Goal: Task Accomplishment & Management: Manage account settings

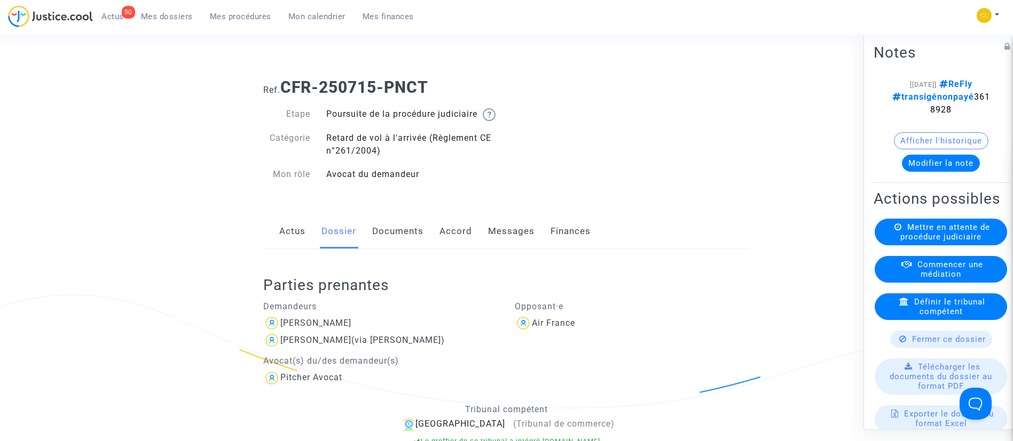
scroll to position [18, 0]
click at [453, 249] on link "Accord" at bounding box center [455, 231] width 33 height 35
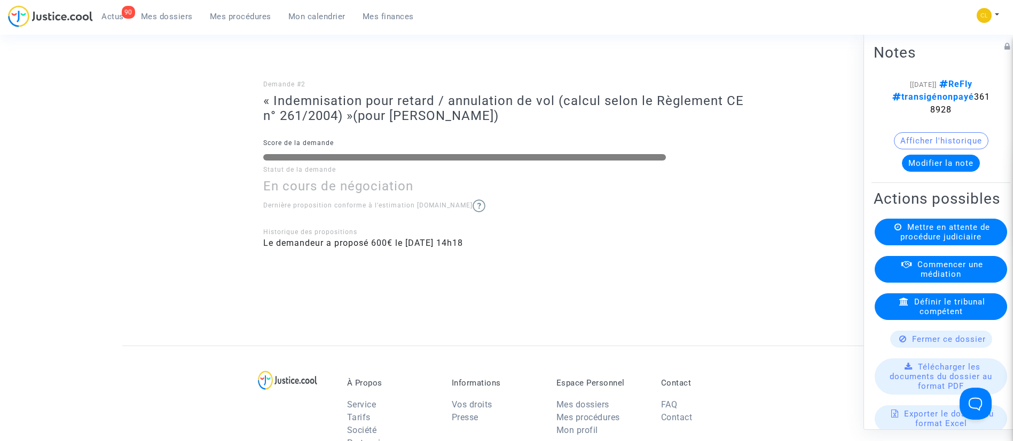
scroll to position [467, 0]
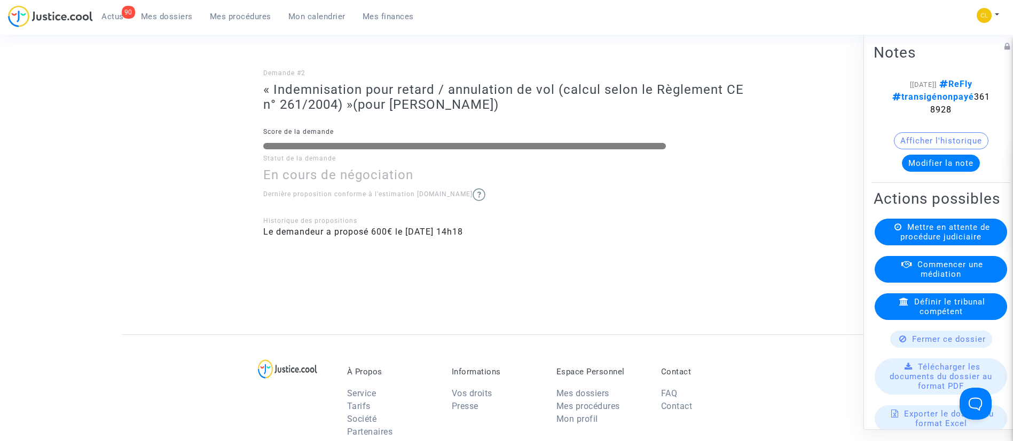
click at [954, 160] on button "Modifier la note" at bounding box center [941, 162] width 78 height 17
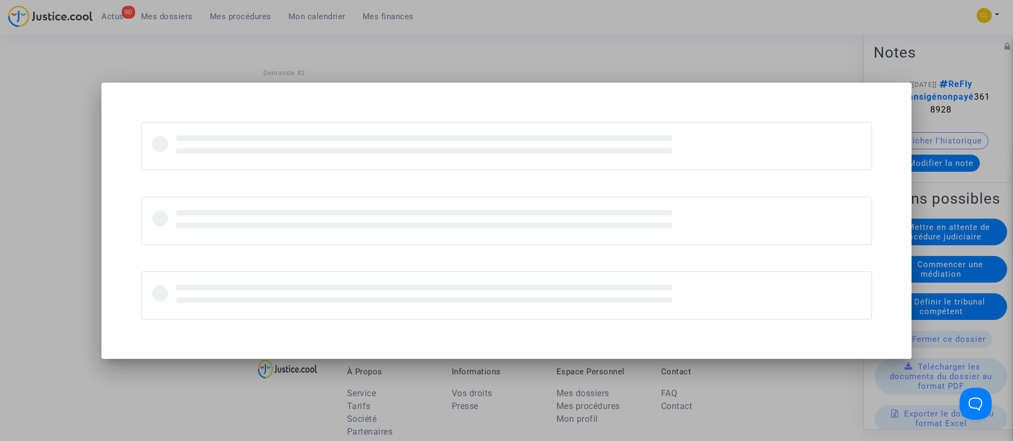
scroll to position [0, 0]
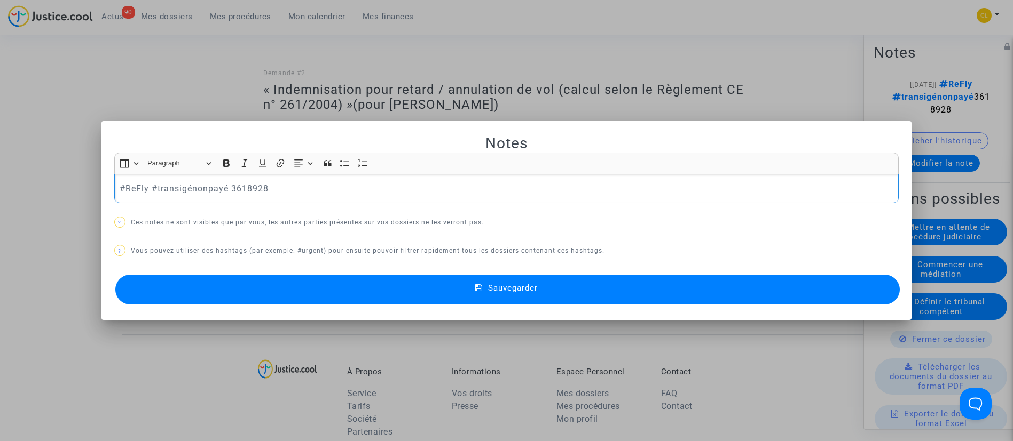
click at [201, 188] on p "#ReFly #transigénonpayé 3618928" at bounding box center [506, 188] width 773 height 13
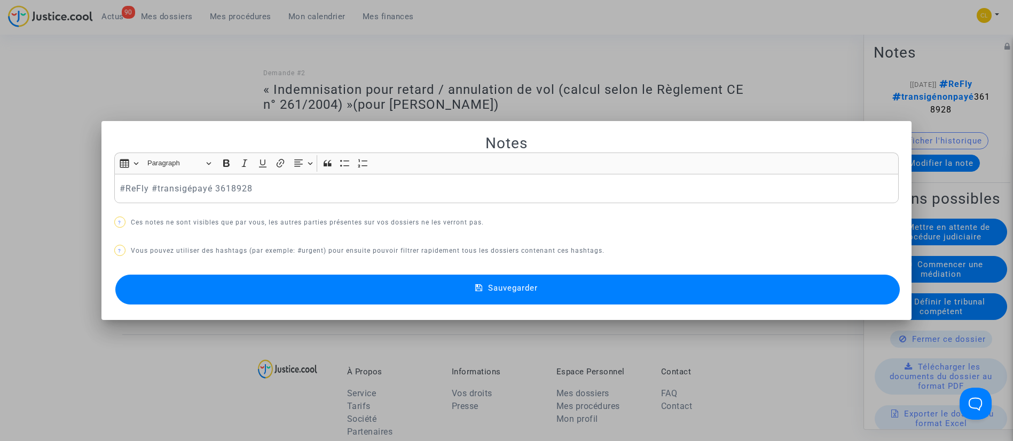
click at [634, 287] on button "Sauvegarder" at bounding box center [507, 290] width 785 height 30
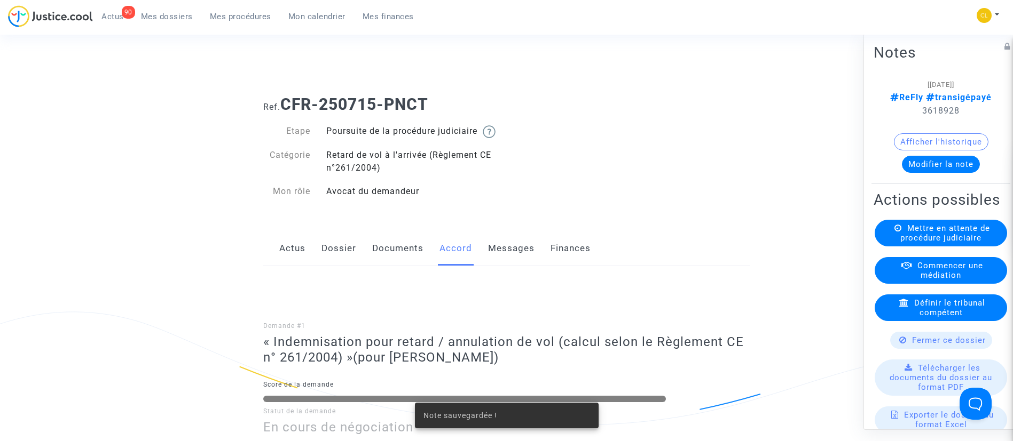
scroll to position [467, 0]
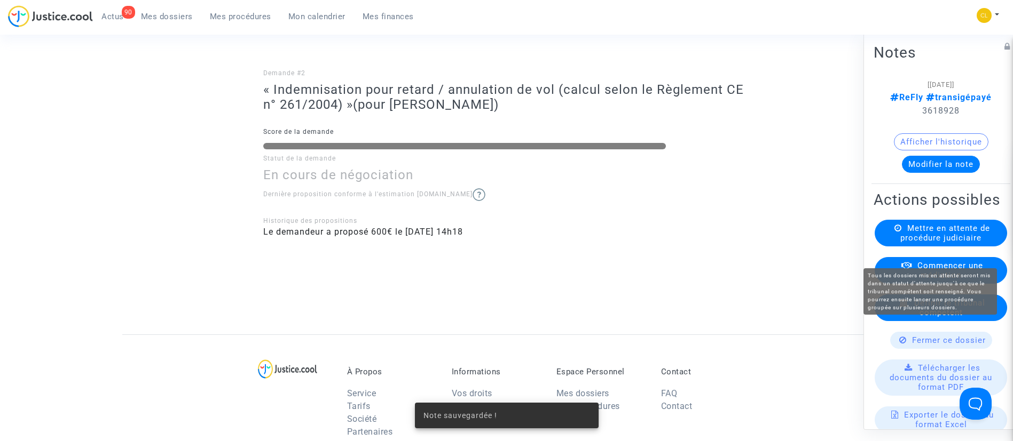
click at [942, 242] on span "Mettre en attente de procédure judiciaire" at bounding box center [945, 232] width 90 height 19
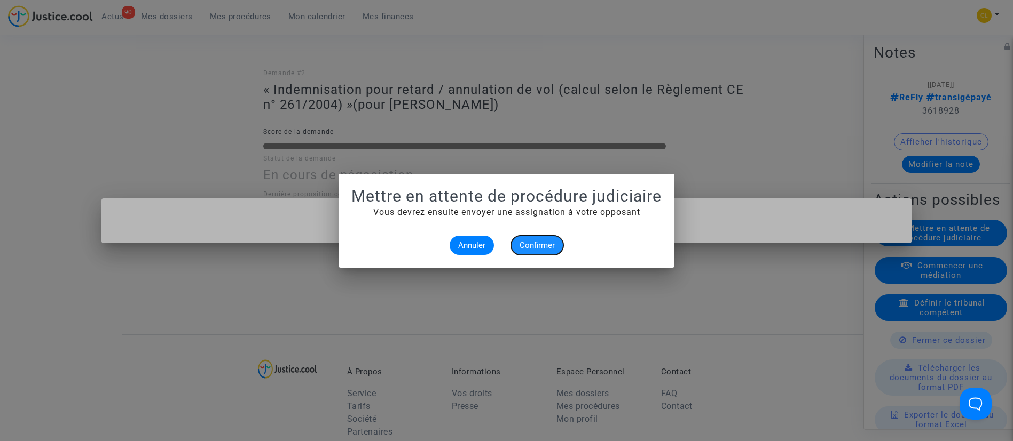
click at [556, 236] on button "Confirmer" at bounding box center [537, 245] width 52 height 19
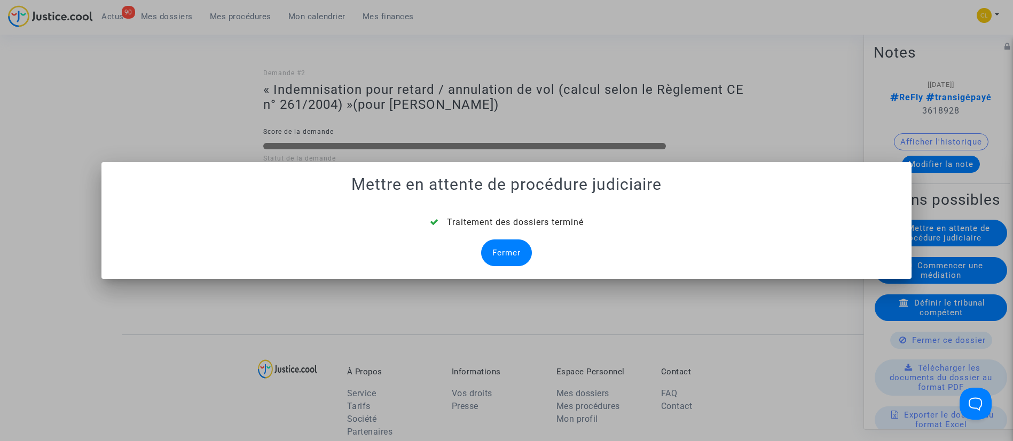
click at [523, 252] on div "Fermer" at bounding box center [506, 253] width 51 height 27
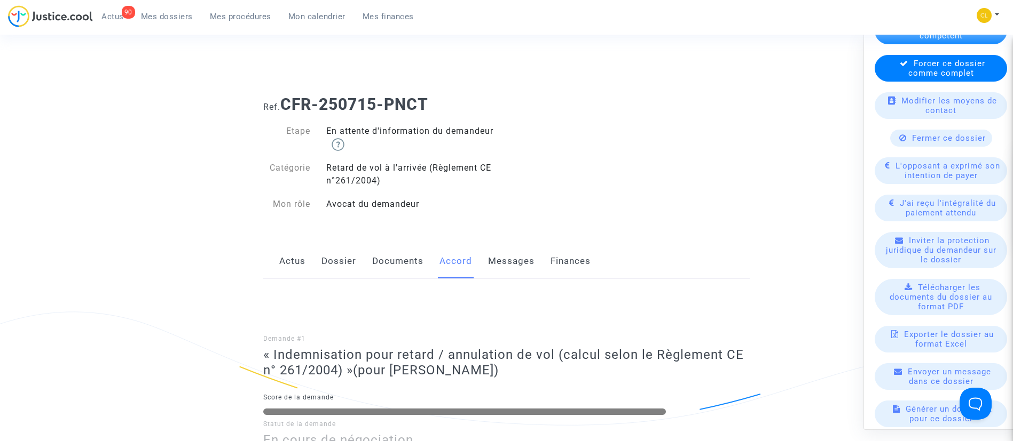
scroll to position [205, 0]
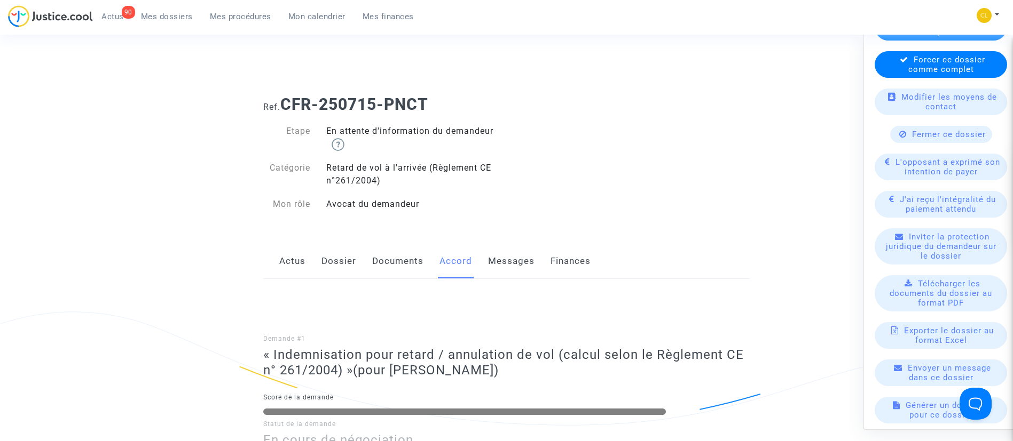
click at [341, 263] on link "Dossier" at bounding box center [338, 261] width 35 height 35
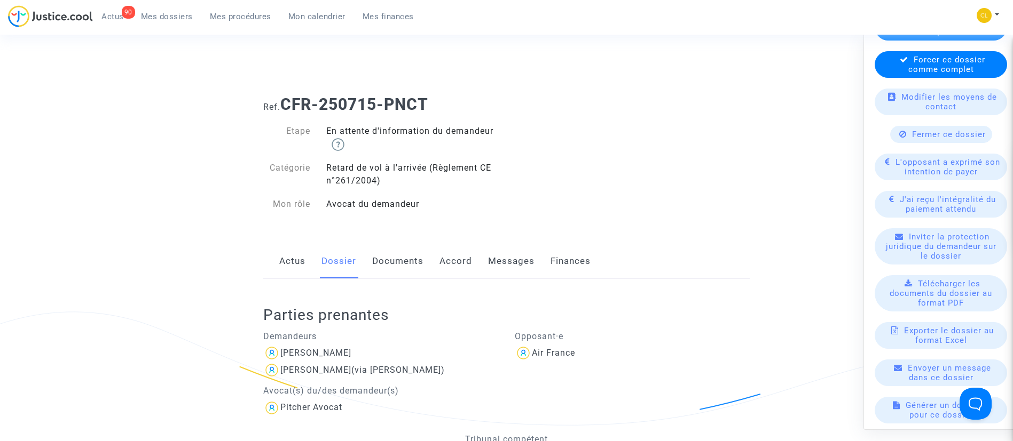
click at [918, 173] on div "L'opposant a exprimé son intention de payer" at bounding box center [940, 166] width 132 height 27
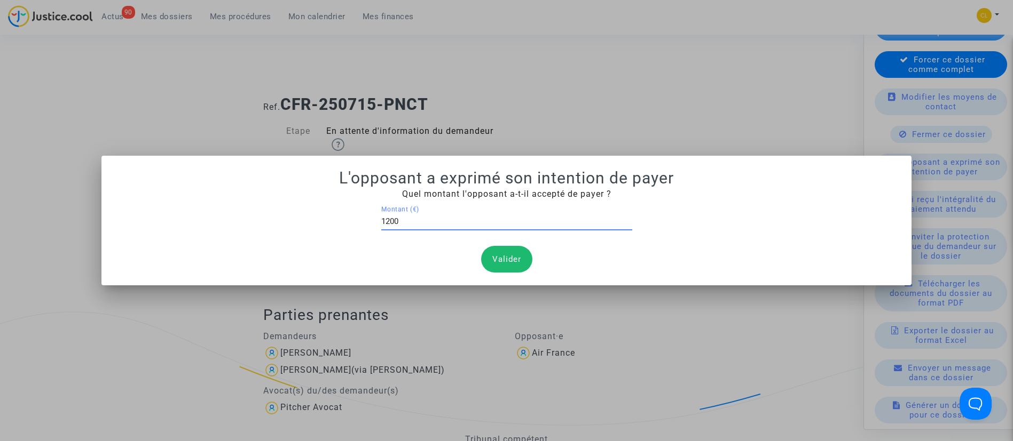
type input "1200"
click at [495, 254] on button "Valider" at bounding box center [506, 259] width 51 height 27
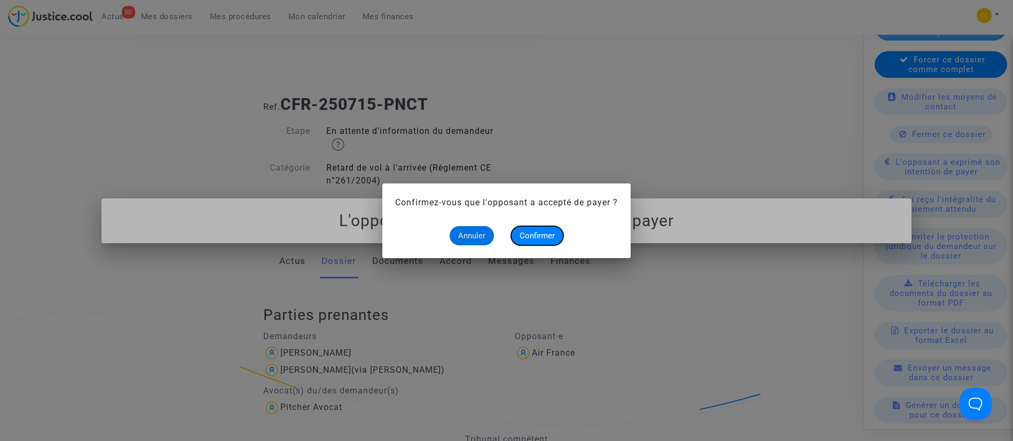
click at [556, 228] on button "Confirmer" at bounding box center [537, 235] width 52 height 19
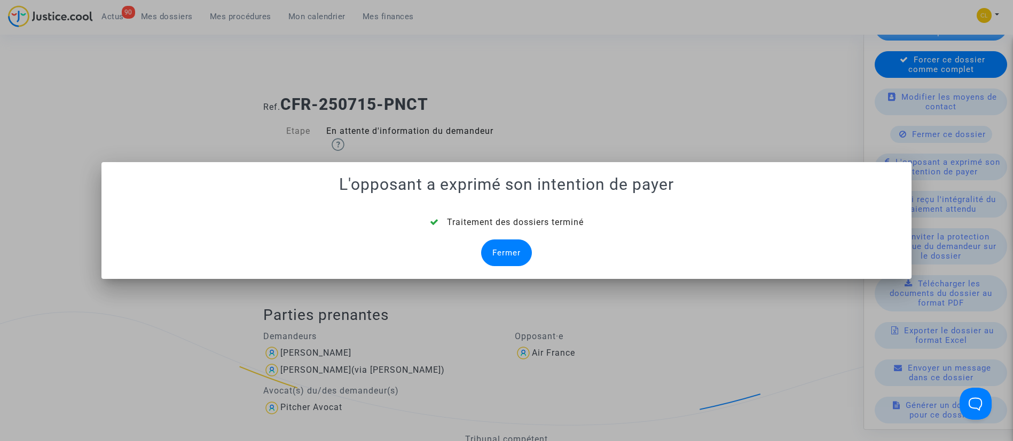
click at [510, 244] on div "Fermer" at bounding box center [506, 253] width 51 height 27
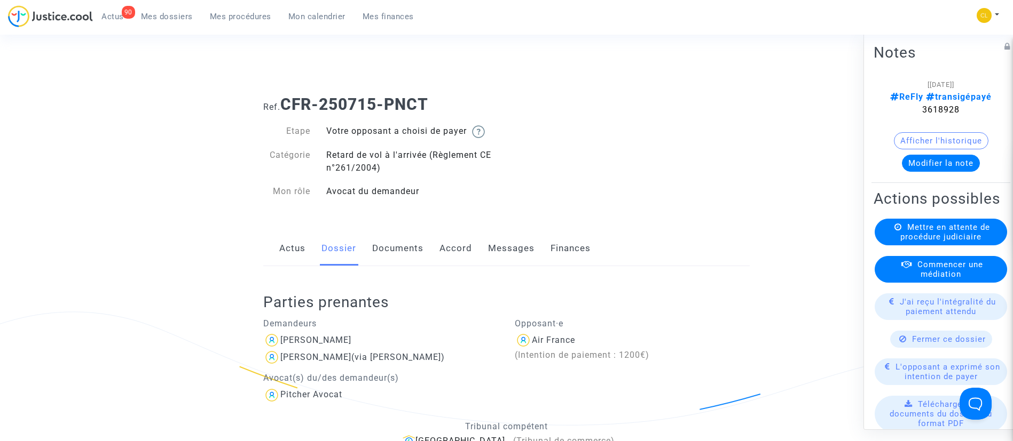
scroll to position [91, 0]
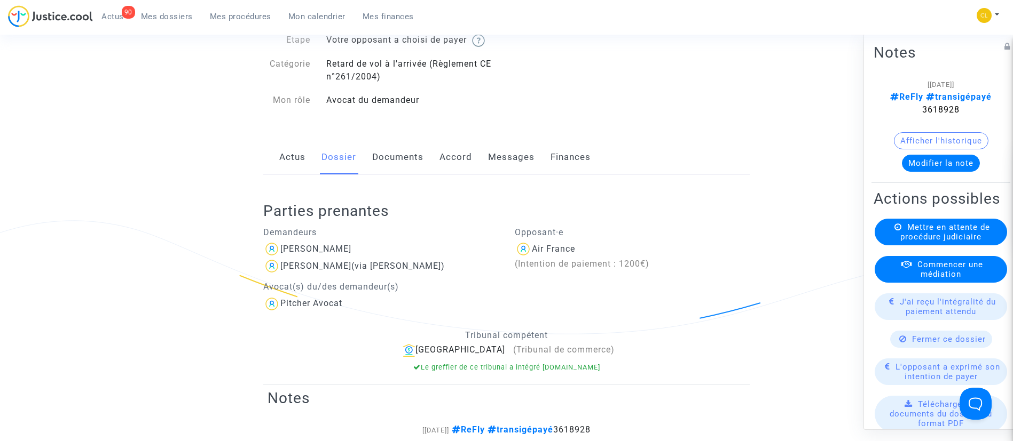
click at [949, 316] on span "J'ai reçu l'intégralité du paiement attendu" at bounding box center [947, 306] width 96 height 19
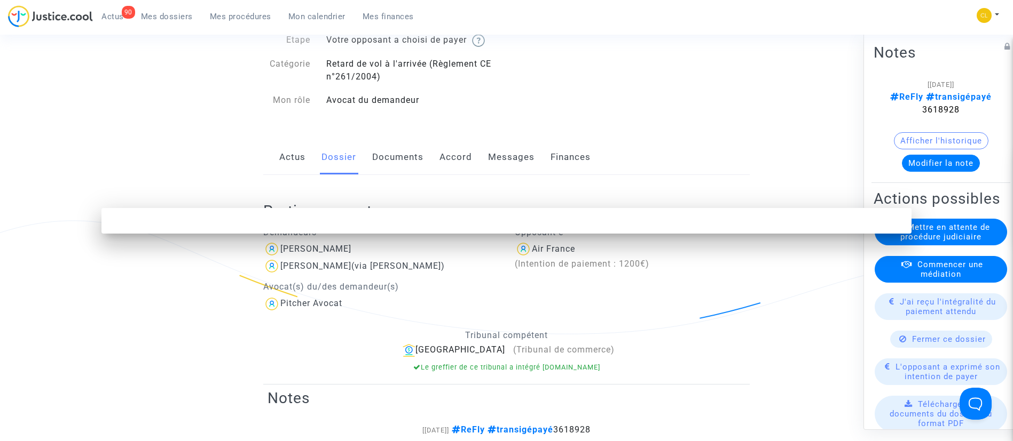
scroll to position [0, 0]
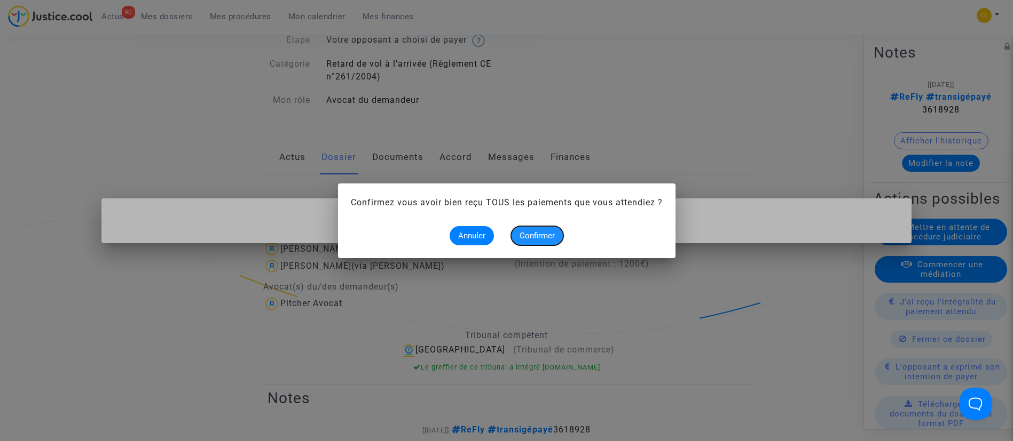
click at [542, 234] on span "Confirmer" at bounding box center [536, 236] width 35 height 10
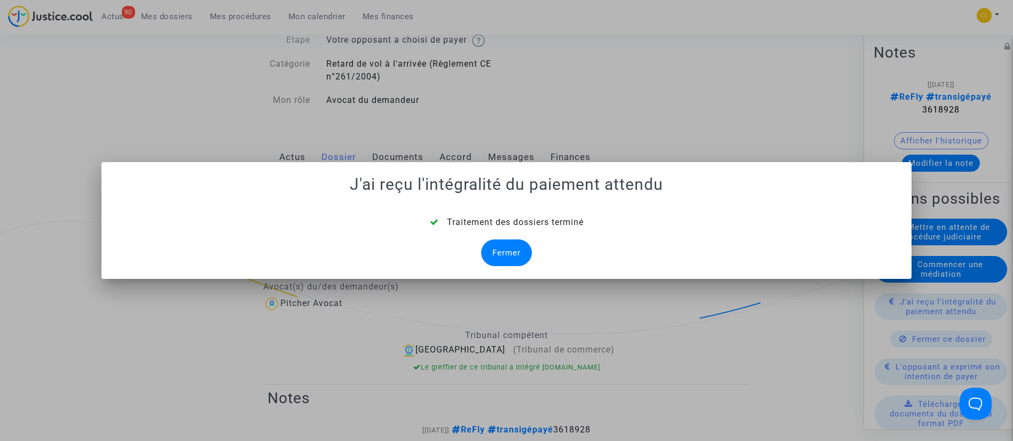
click at [491, 247] on div "Fermer" at bounding box center [506, 253] width 51 height 27
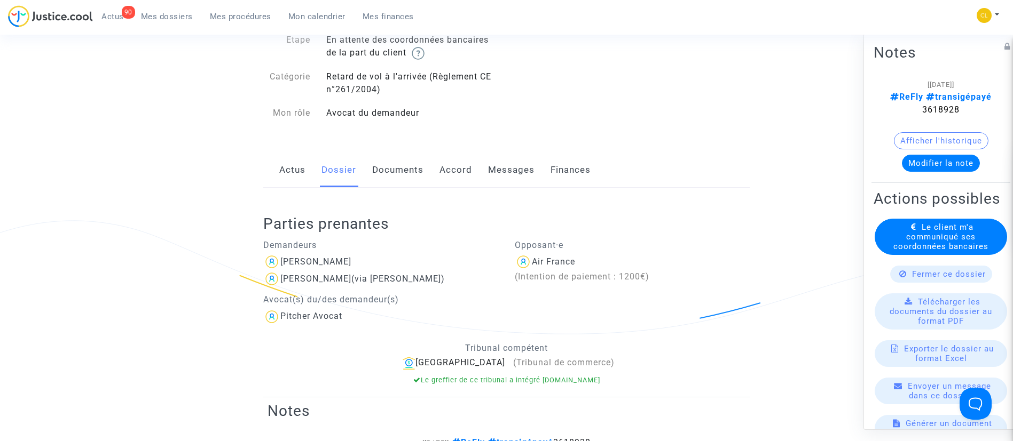
click at [171, 20] on span "Mes dossiers" at bounding box center [167, 17] width 52 height 10
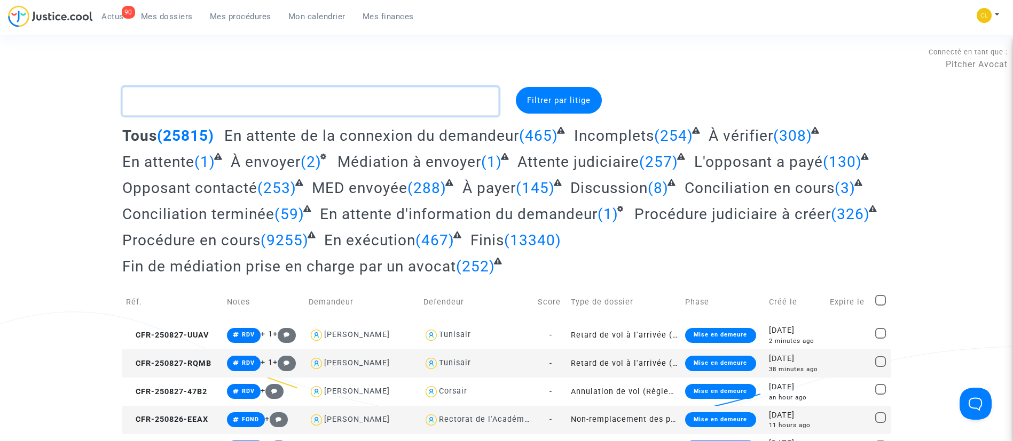
click at [305, 104] on textarea at bounding box center [310, 101] width 376 height 29
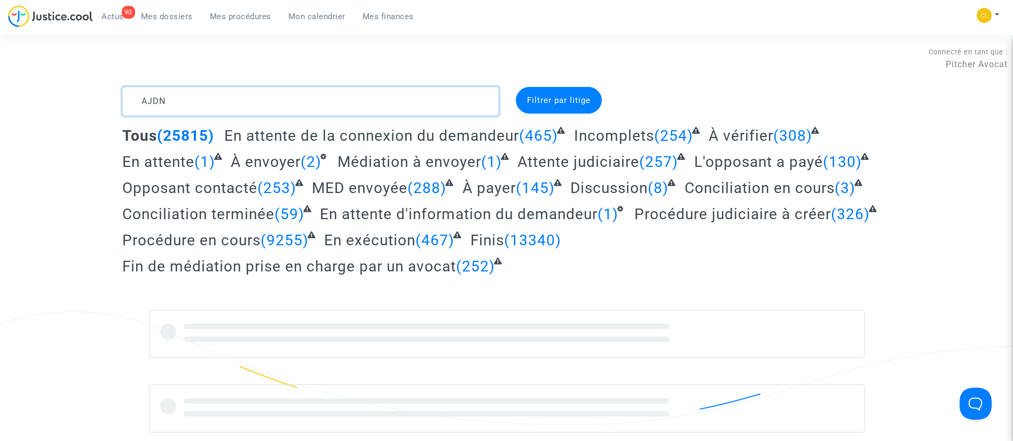
type textarea "AJDN"
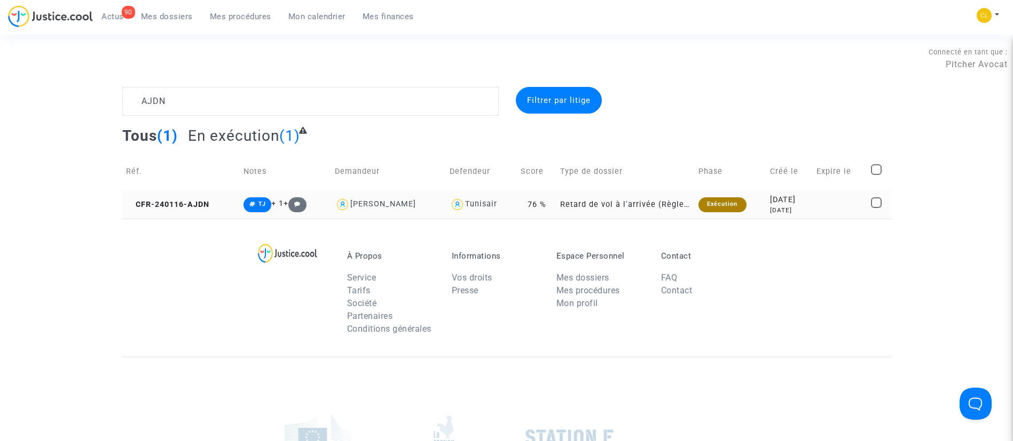
click at [797, 216] on td "[DATE] [DATE]" at bounding box center [789, 205] width 46 height 28
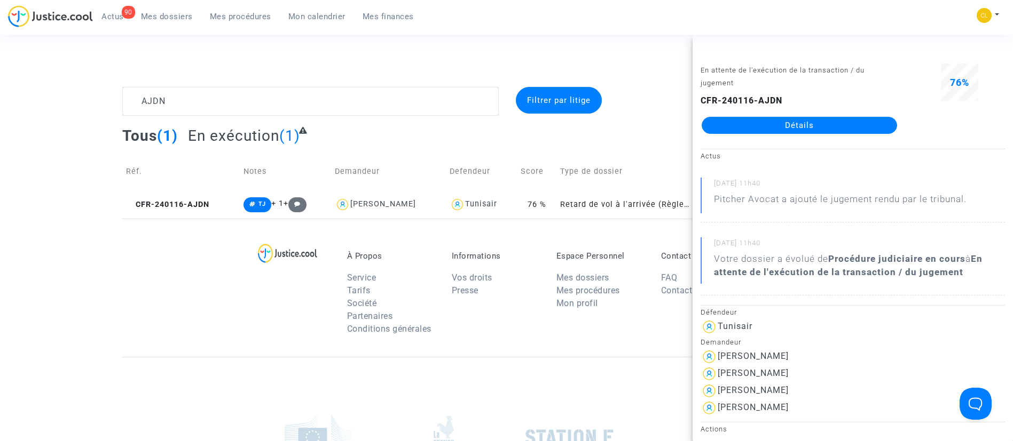
click at [736, 125] on link "Détails" at bounding box center [798, 125] width 195 height 17
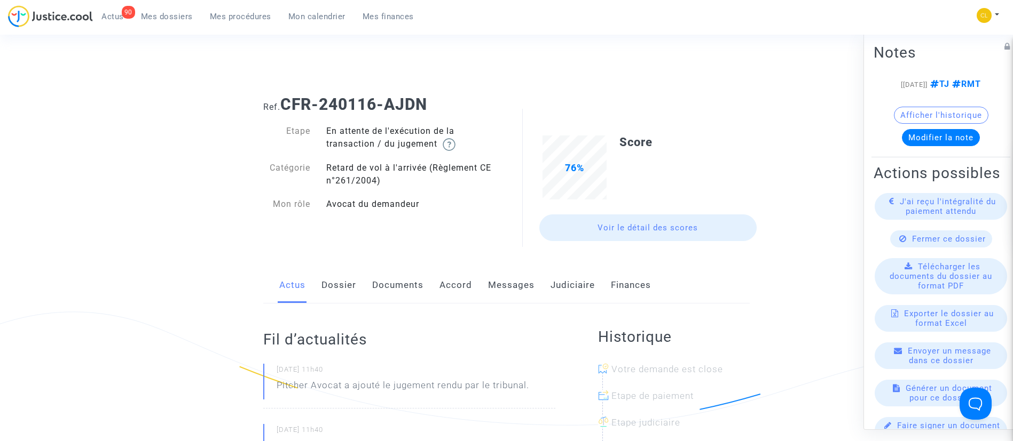
click at [566, 287] on link "Judiciaire" at bounding box center [572, 285] width 44 height 35
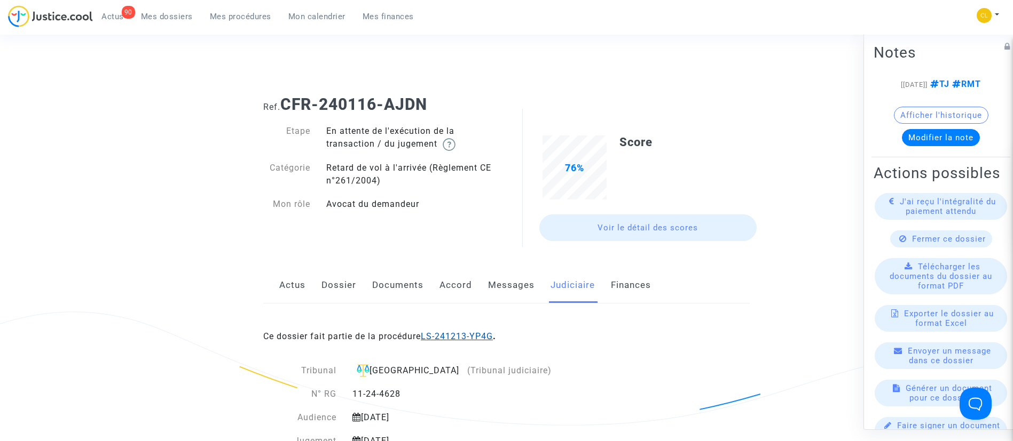
click at [455, 339] on link "LS-241213-YP4G" at bounding box center [457, 336] width 72 height 10
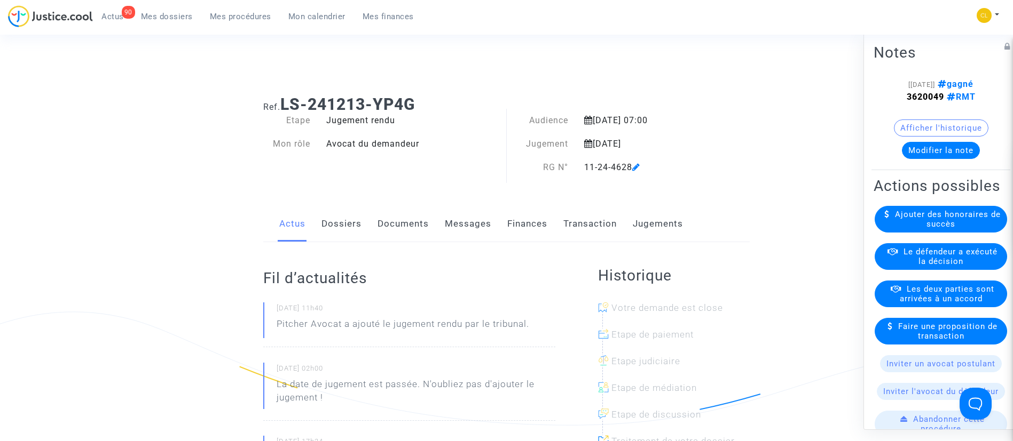
click at [659, 218] on link "Jugements" at bounding box center [658, 224] width 50 height 35
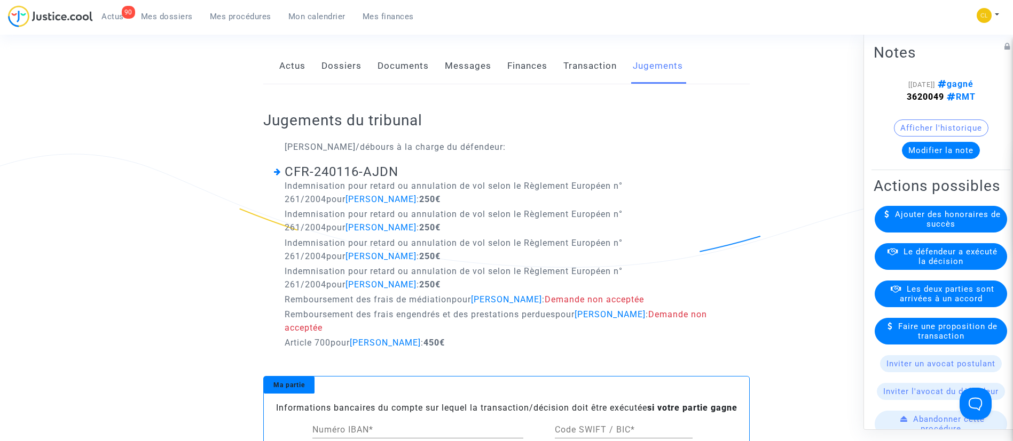
scroll to position [159, 0]
click at [930, 266] on span "Le défendeur a exécuté la décision" at bounding box center [950, 256] width 94 height 19
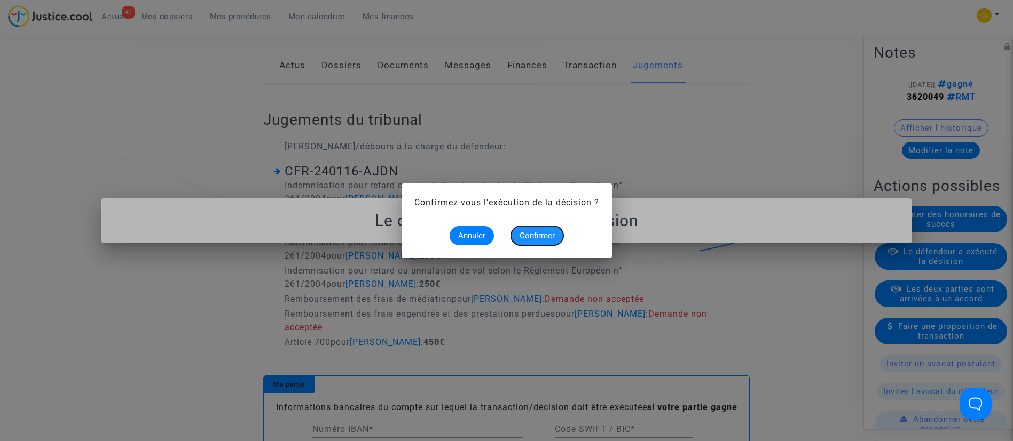
click at [531, 240] on button "Confirmer" at bounding box center [537, 235] width 52 height 19
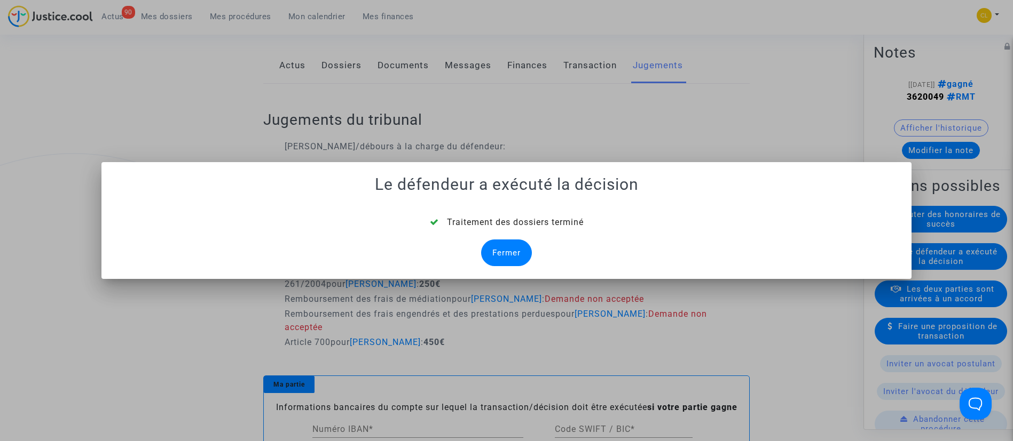
click at [515, 259] on div "Fermer" at bounding box center [506, 253] width 51 height 27
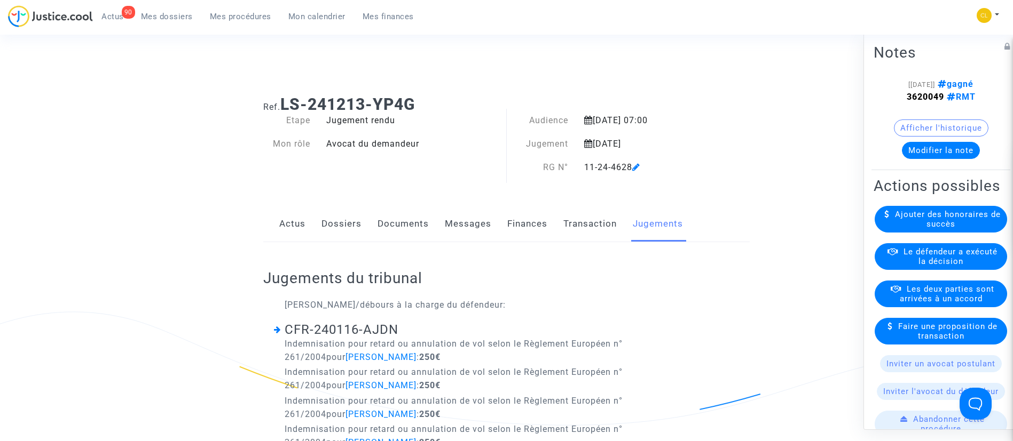
scroll to position [159, 0]
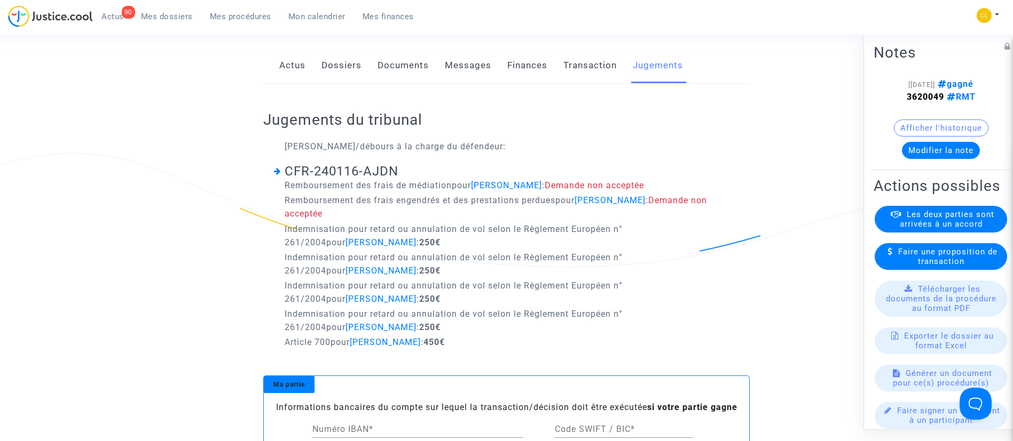
click at [339, 70] on link "Dossiers" at bounding box center [341, 65] width 40 height 35
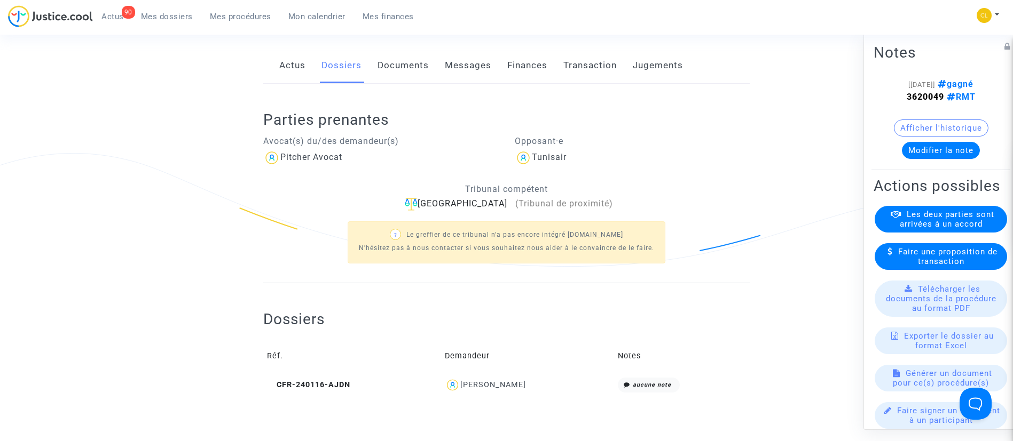
scroll to position [259, 0]
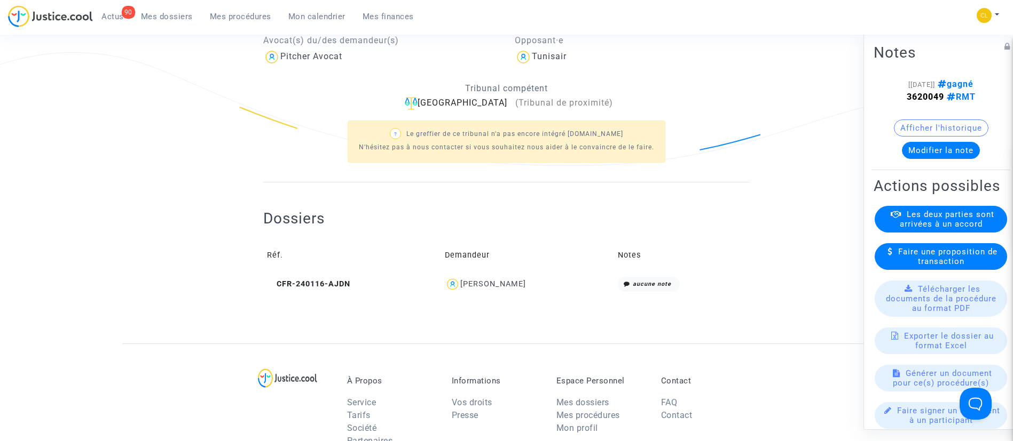
click at [483, 282] on div "[PERSON_NAME]" at bounding box center [493, 284] width 66 height 9
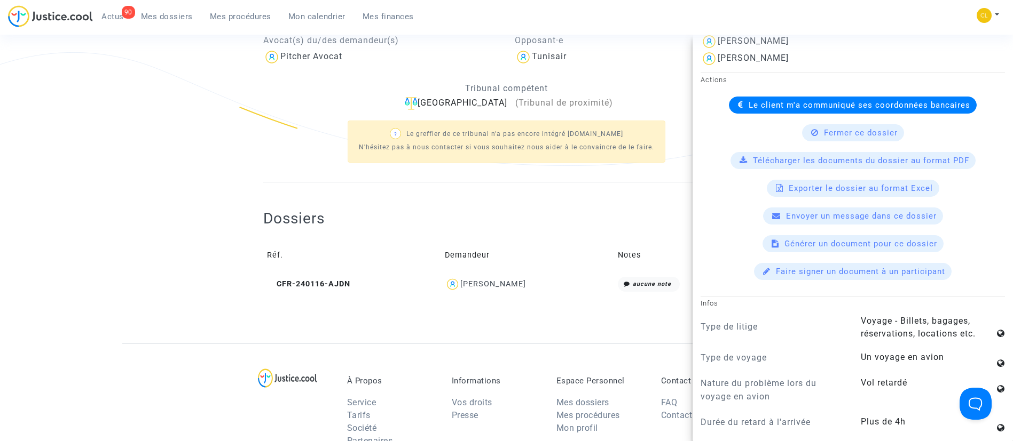
scroll to position [398, 0]
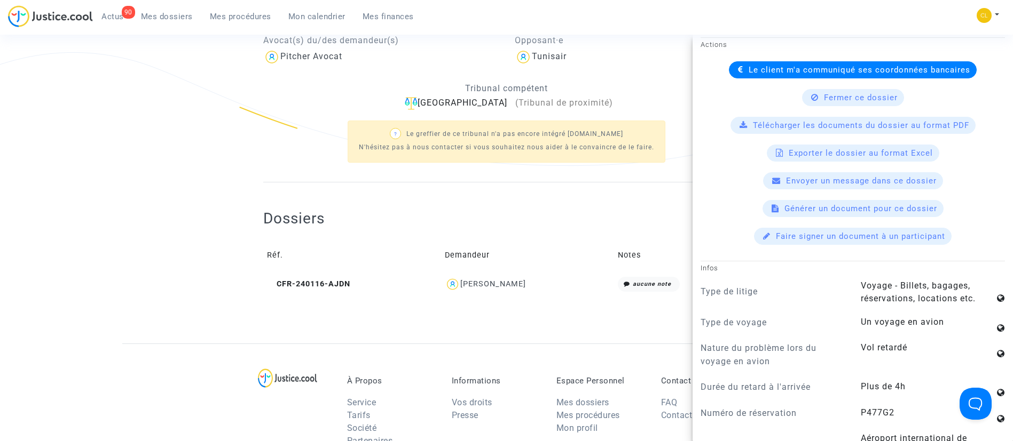
click at [782, 66] on span "Le client m'a communiqué ses coordonnées bancaires" at bounding box center [859, 70] width 222 height 10
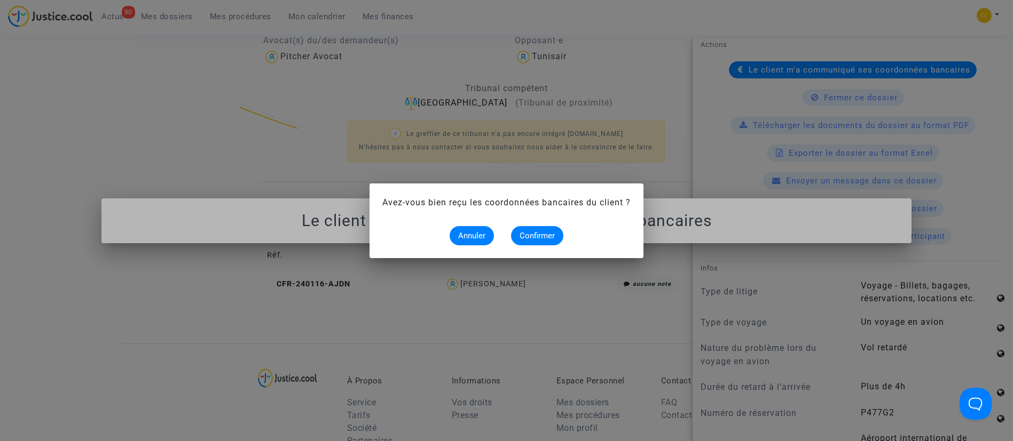
scroll to position [0, 0]
click at [543, 234] on span "Confirmer" at bounding box center [536, 236] width 35 height 10
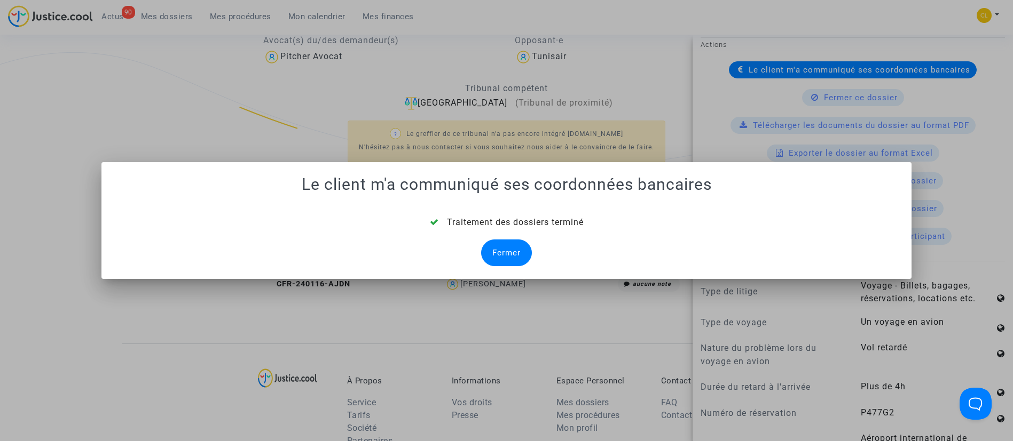
click at [511, 243] on div "Fermer" at bounding box center [506, 253] width 51 height 27
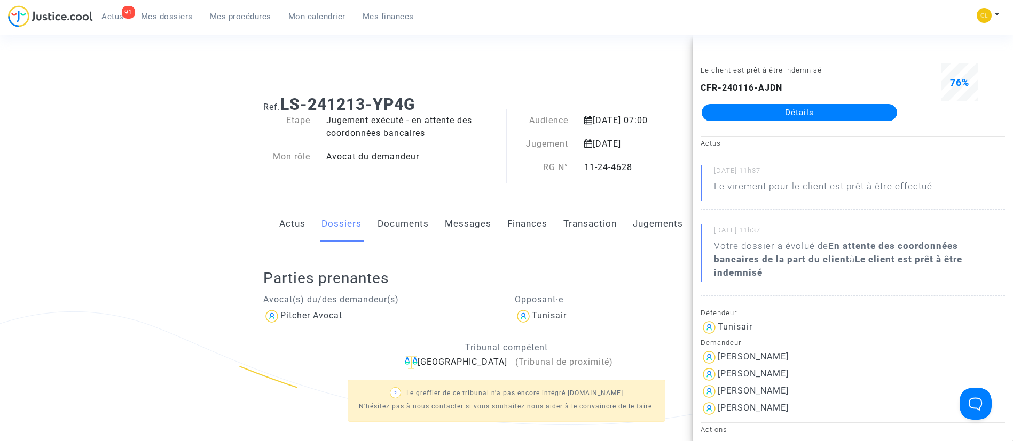
click at [181, 23] on link "Mes dossiers" at bounding box center [166, 17] width 69 height 16
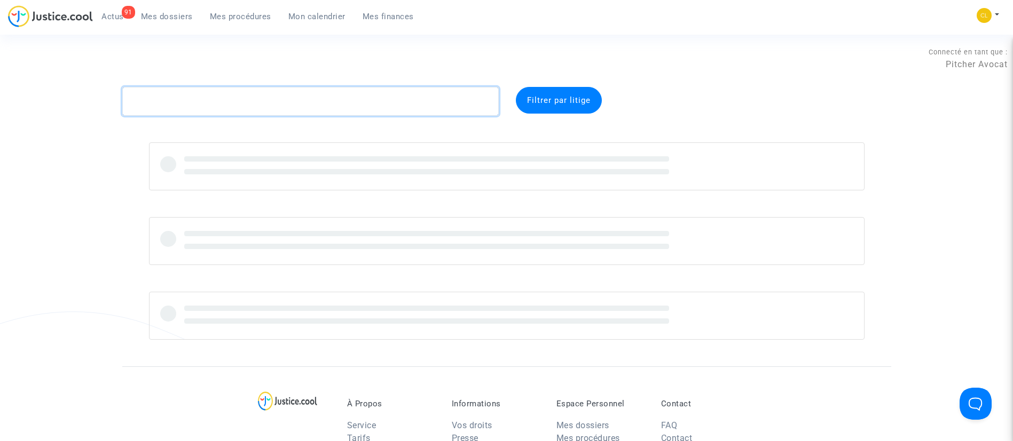
click at [355, 98] on textarea at bounding box center [310, 101] width 376 height 29
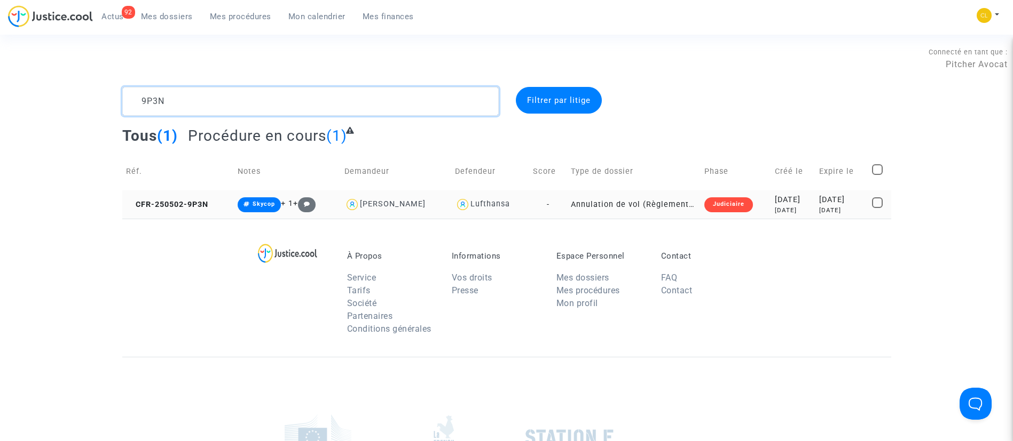
type textarea "9P3N"
click at [859, 210] on div "[DATE]" at bounding box center [841, 210] width 45 height 9
